Goal: Task Accomplishment & Management: Manage account settings

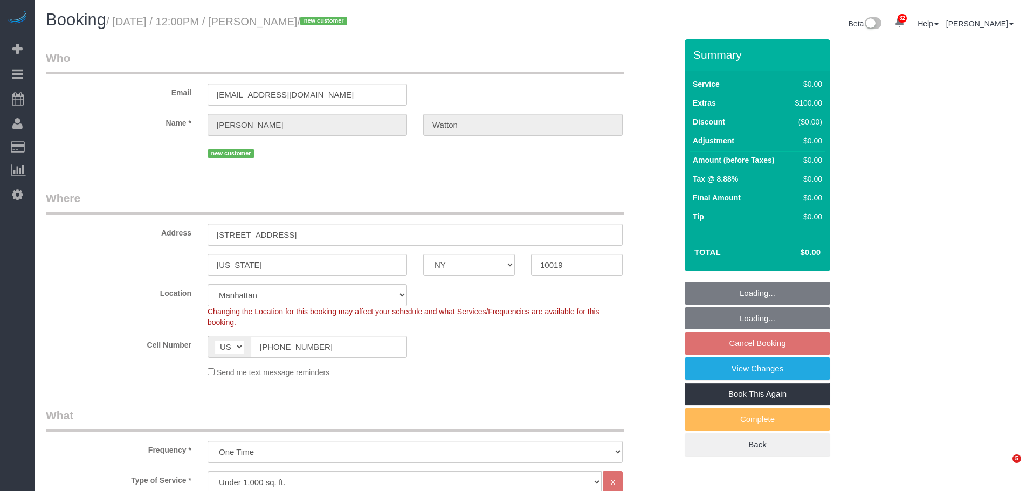
select select "NY"
select select "1"
select select "number:58"
select select "number:76"
select select "number:14"
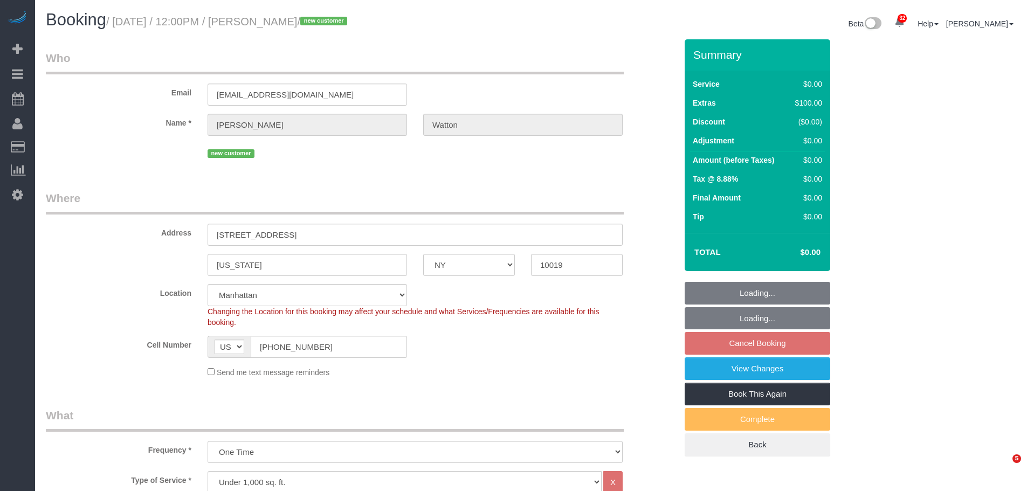
select select "number:5"
select select "object:1104"
select select "spot5"
select select "NY"
select select "number:56"
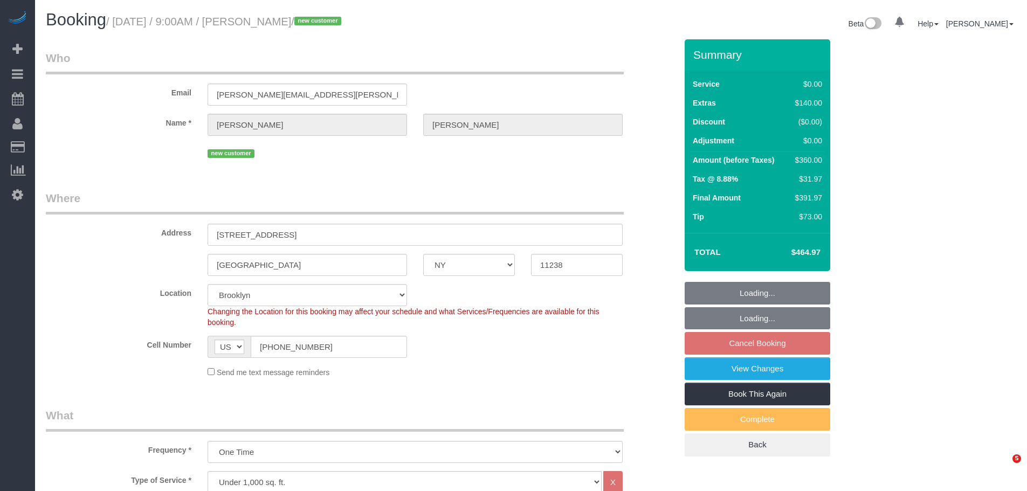
select select "number:72"
select select "number:13"
select select "number:6"
select select "spot2"
select select "object:1414"
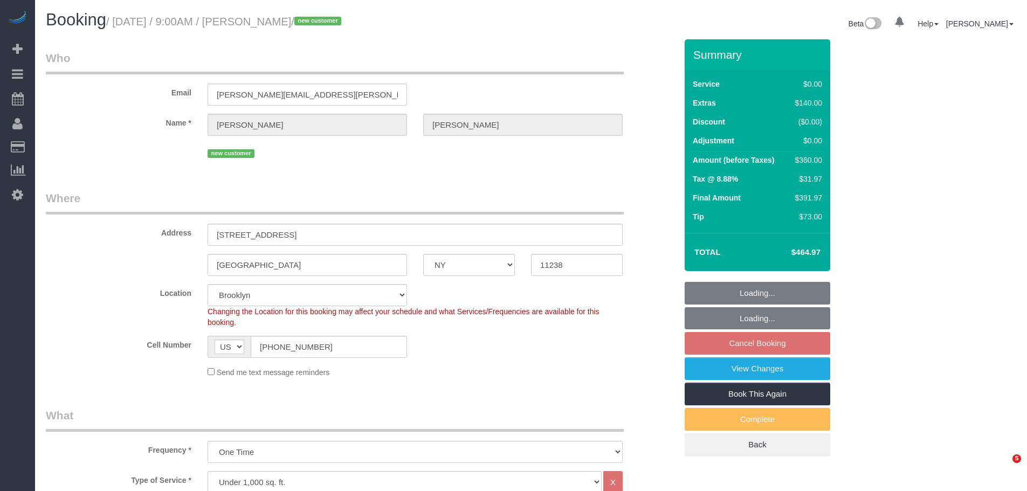
select select
select select "2"
select select "spot62"
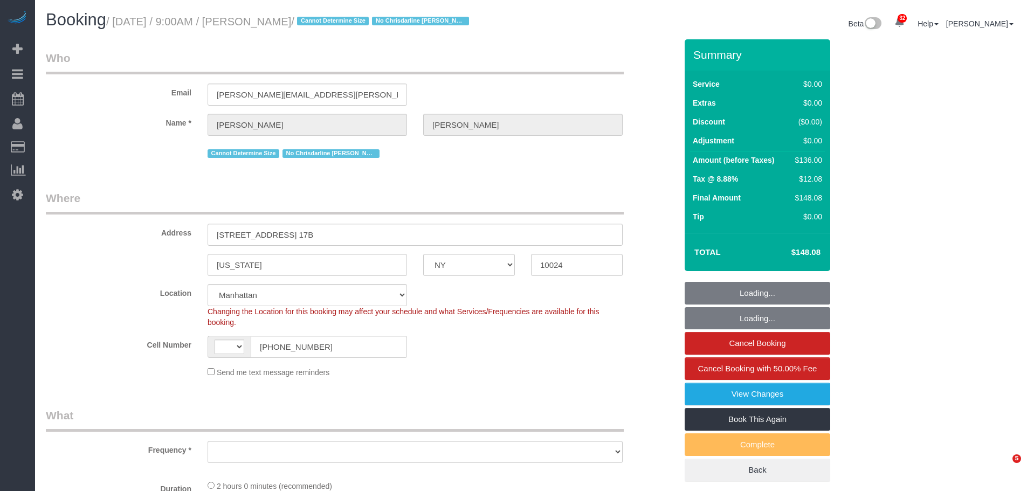
select select "NY"
select select "string:stripe-pm_1R0qzK4VGloSiKo7vGPLo2wP"
select select "string:US"
select select "object:1083"
select select "number:59"
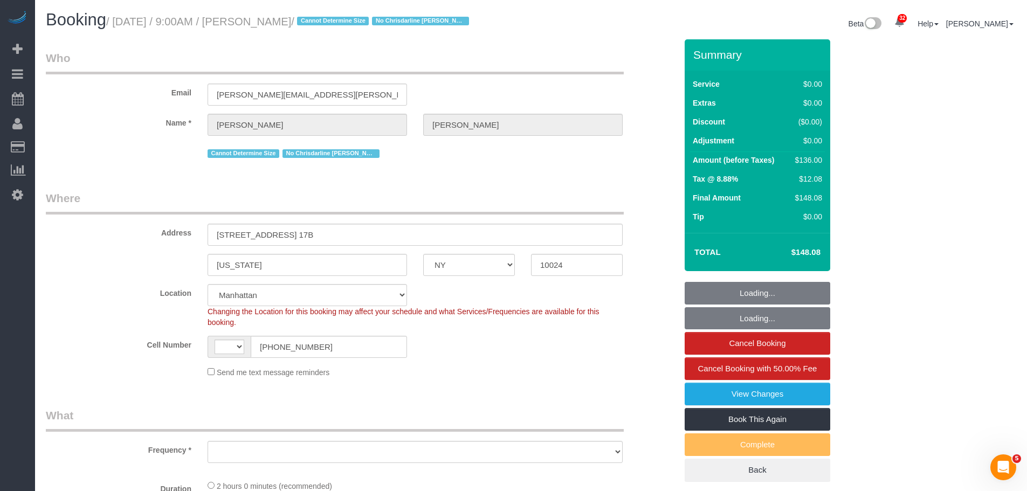
select select "number:77"
select select "number:15"
select select "number:6"
select select "1"
select select "spot1"
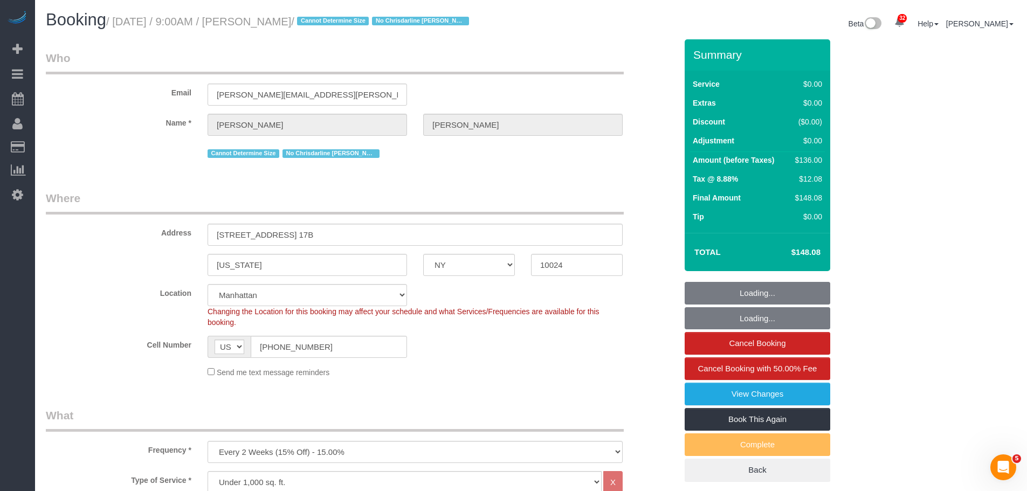
select select "object:1722"
select select "1"
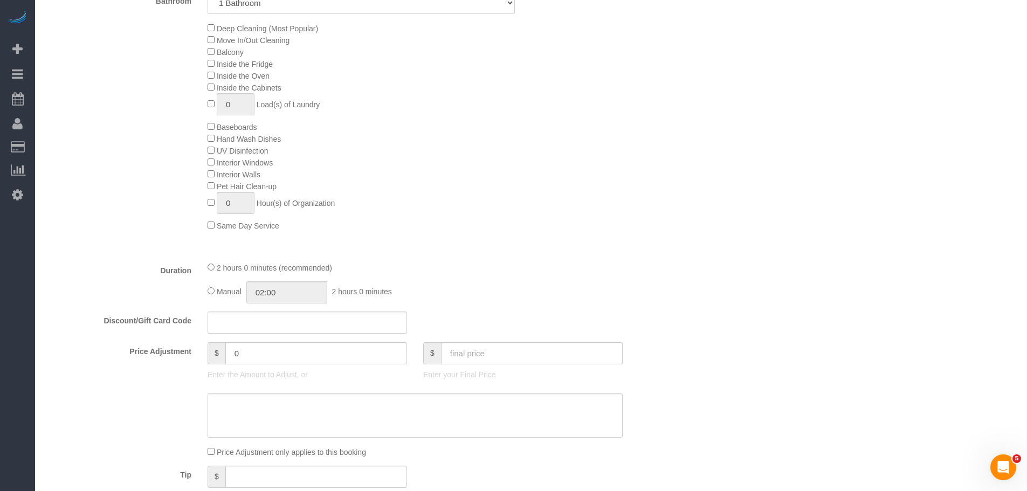
scroll to position [539, 0]
